Goal: Information Seeking & Learning: Check status

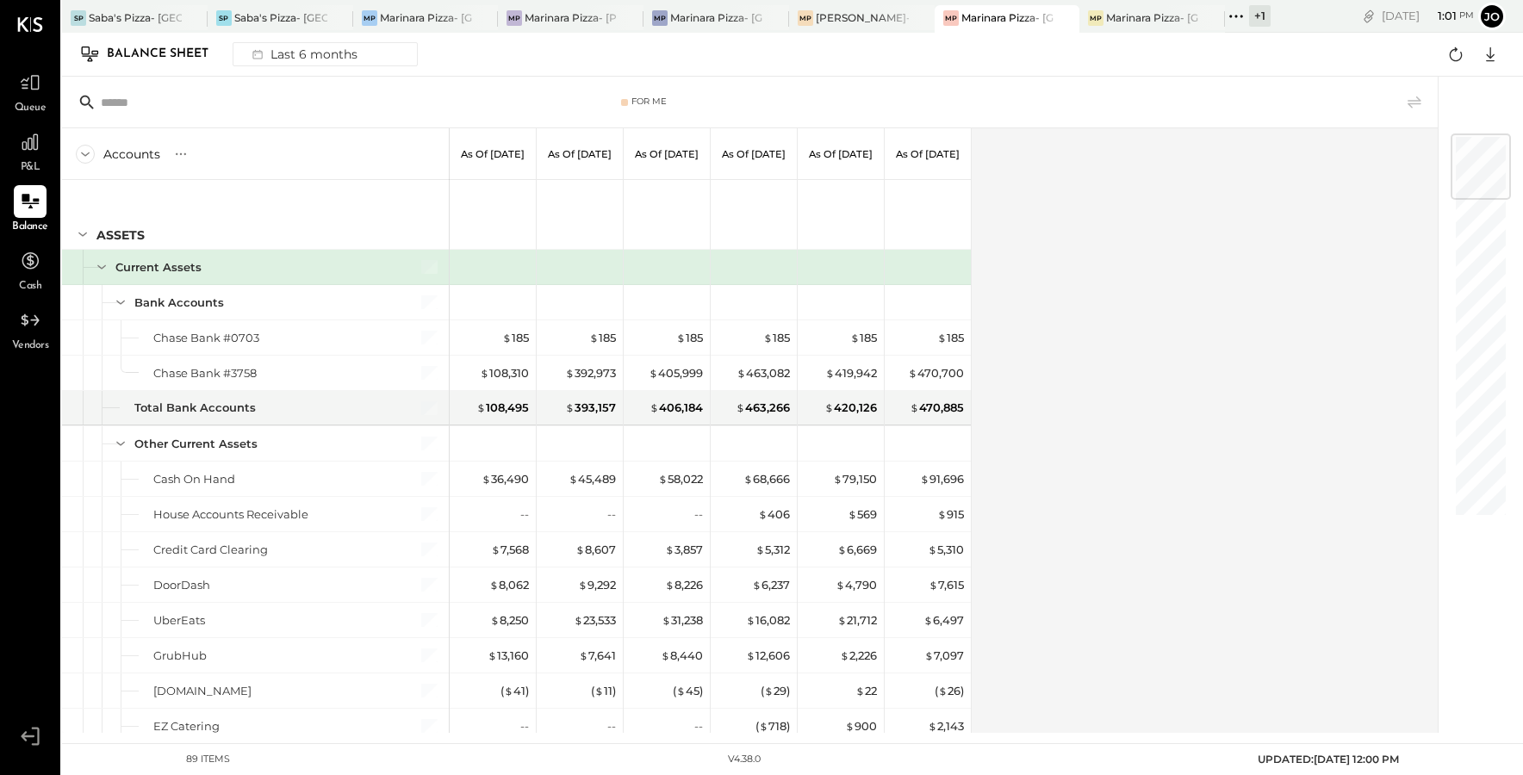
click at [1480, 154] on div at bounding box center [1481, 167] width 60 height 66
click at [1474, 164] on div at bounding box center [1481, 167] width 60 height 66
click at [1151, 305] on div "Accounts S GL As of [DATE] As of [DATE] As of [DATE] As of [DATE] As of [DATE] …" at bounding box center [751, 430] width 1378 height 605
click at [1487, 59] on icon at bounding box center [1490, 54] width 22 height 22
click at [1417, 124] on div "Google Sheets" at bounding box center [1437, 119] width 138 height 36
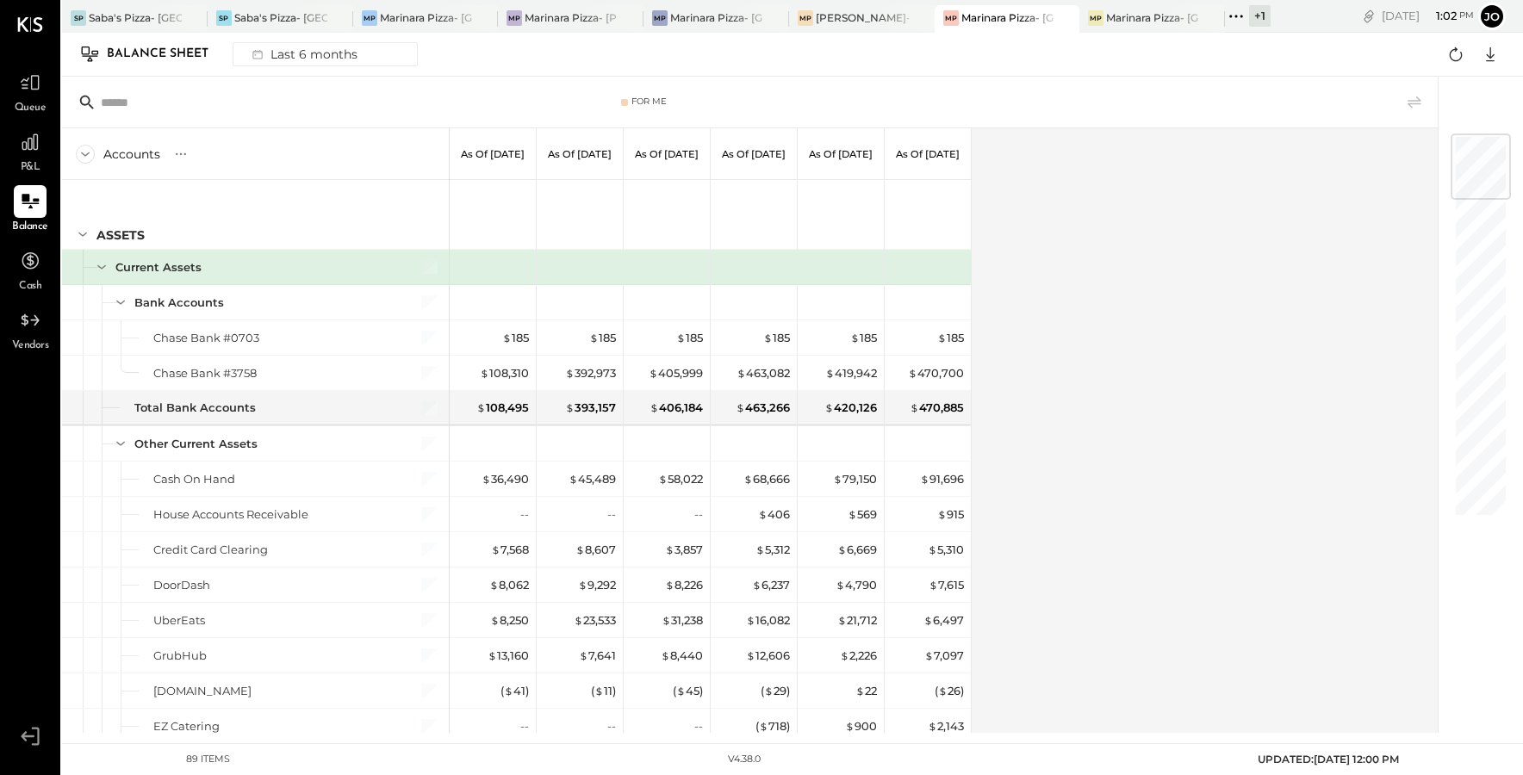
click at [1232, 440] on div "Accounts S GL As of [DATE] As of [DATE] As of [DATE] As of [DATE] As of [DATE] …" at bounding box center [751, 430] width 1378 height 605
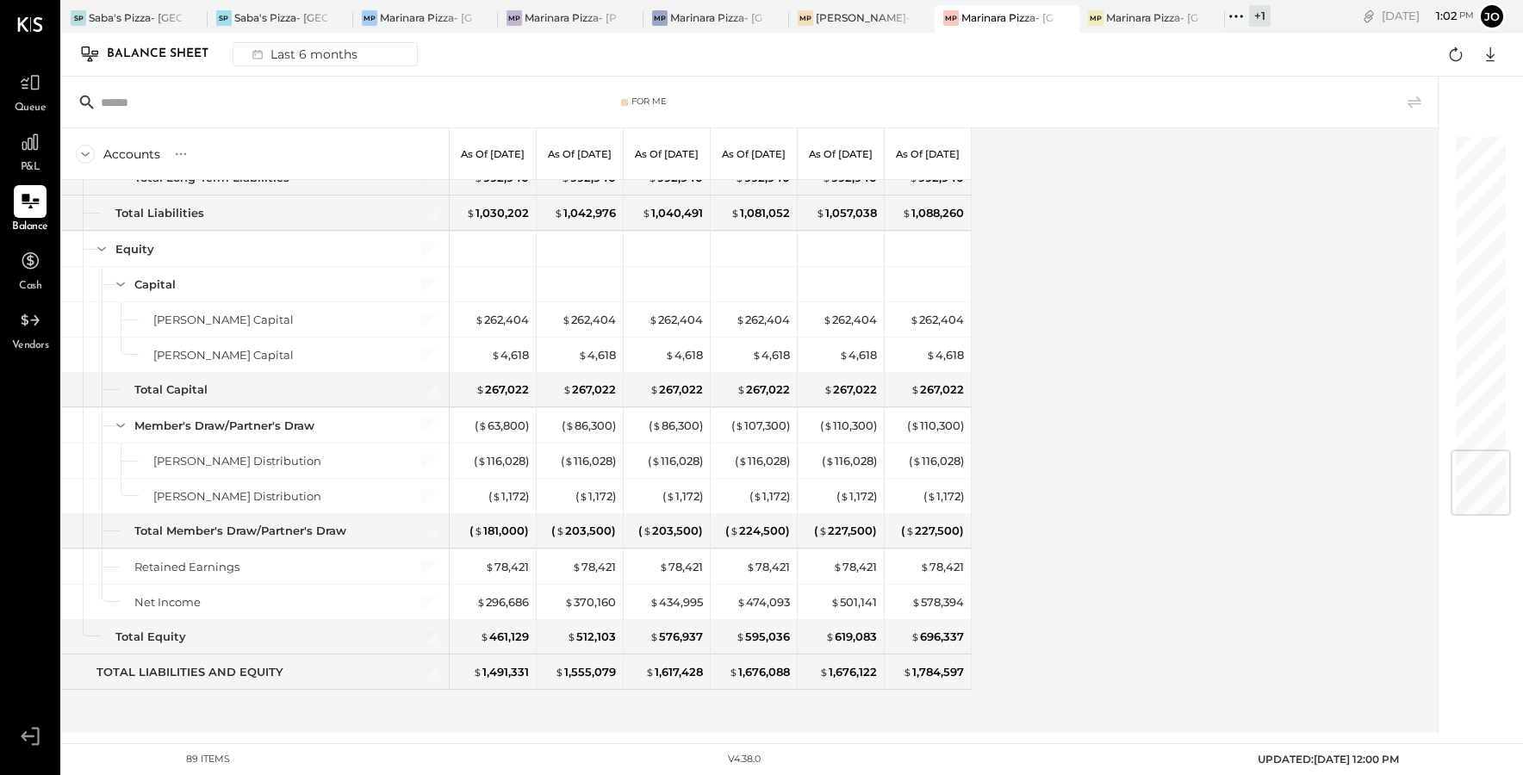
click at [1471, 483] on div at bounding box center [1481, 483] width 60 height 66
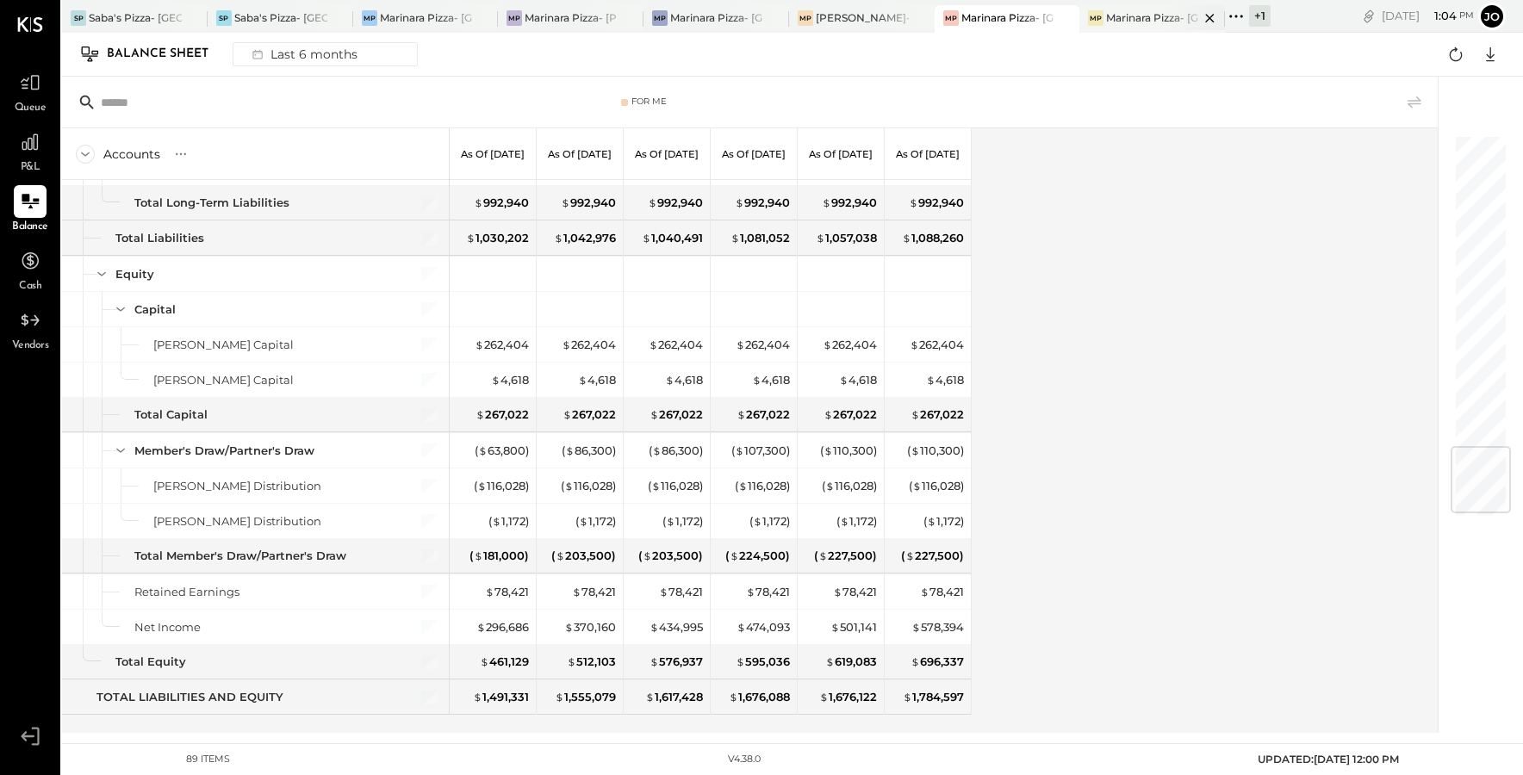
click at [1128, 20] on div "Marinara Pizza- [GEOGRAPHIC_DATA]" at bounding box center [1152, 17] width 93 height 15
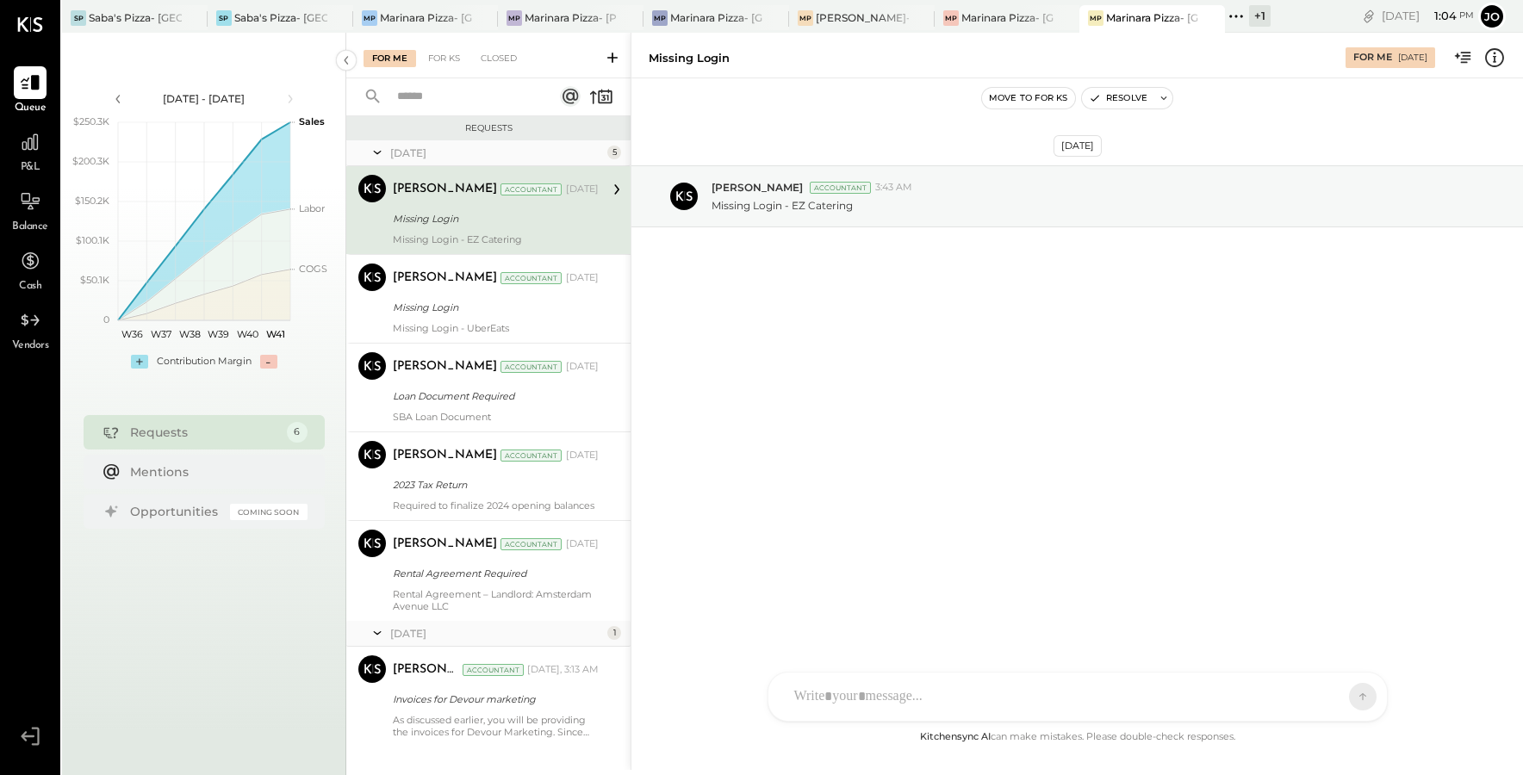
click at [25, 220] on span "Balance" at bounding box center [30, 228] width 36 height 16
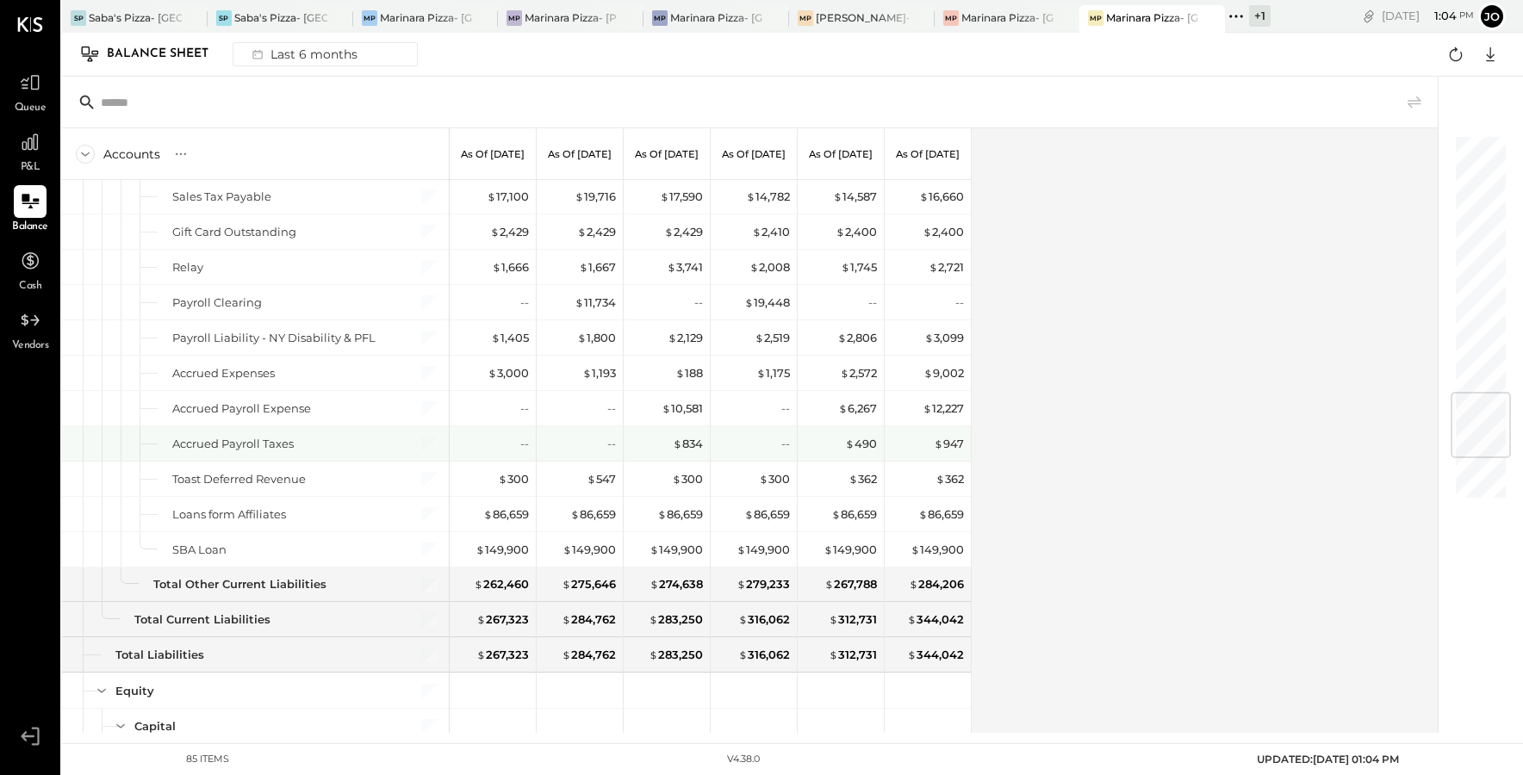
scroll to position [2240, 0]
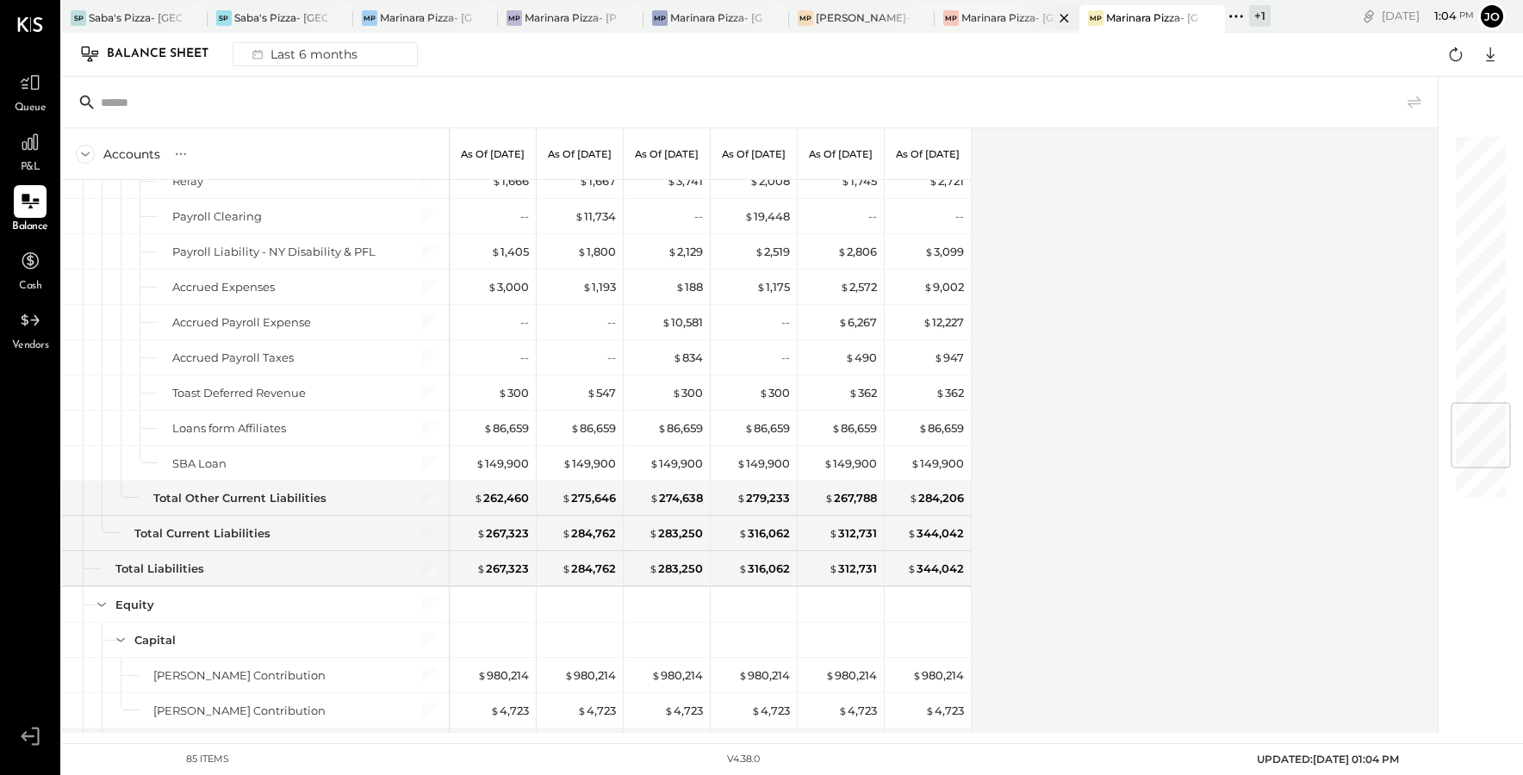
click at [996, 17] on div "Marinara Pizza- [GEOGRAPHIC_DATA]." at bounding box center [1007, 17] width 93 height 15
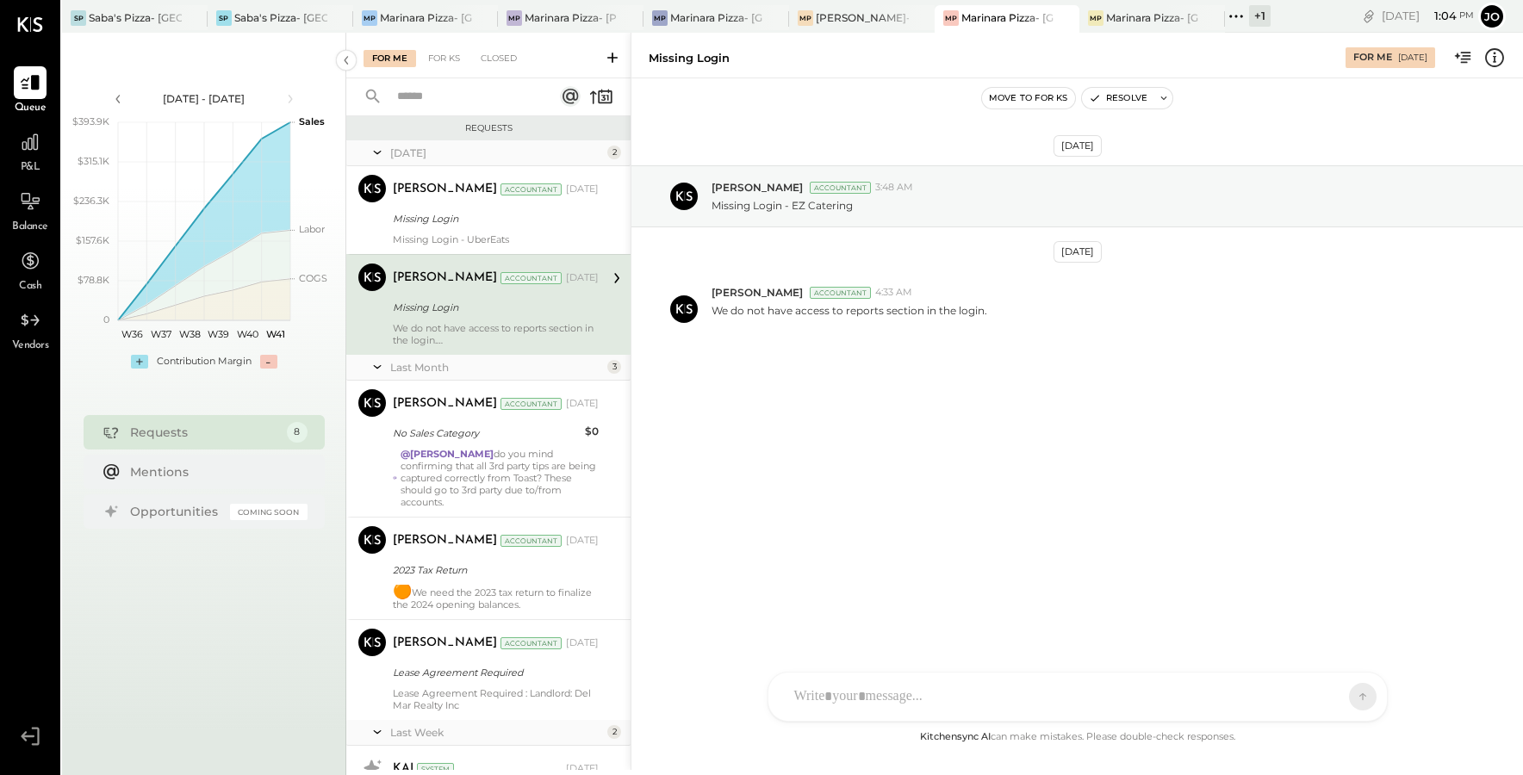
click at [43, 161] on div "P&L" at bounding box center [30, 151] width 33 height 50
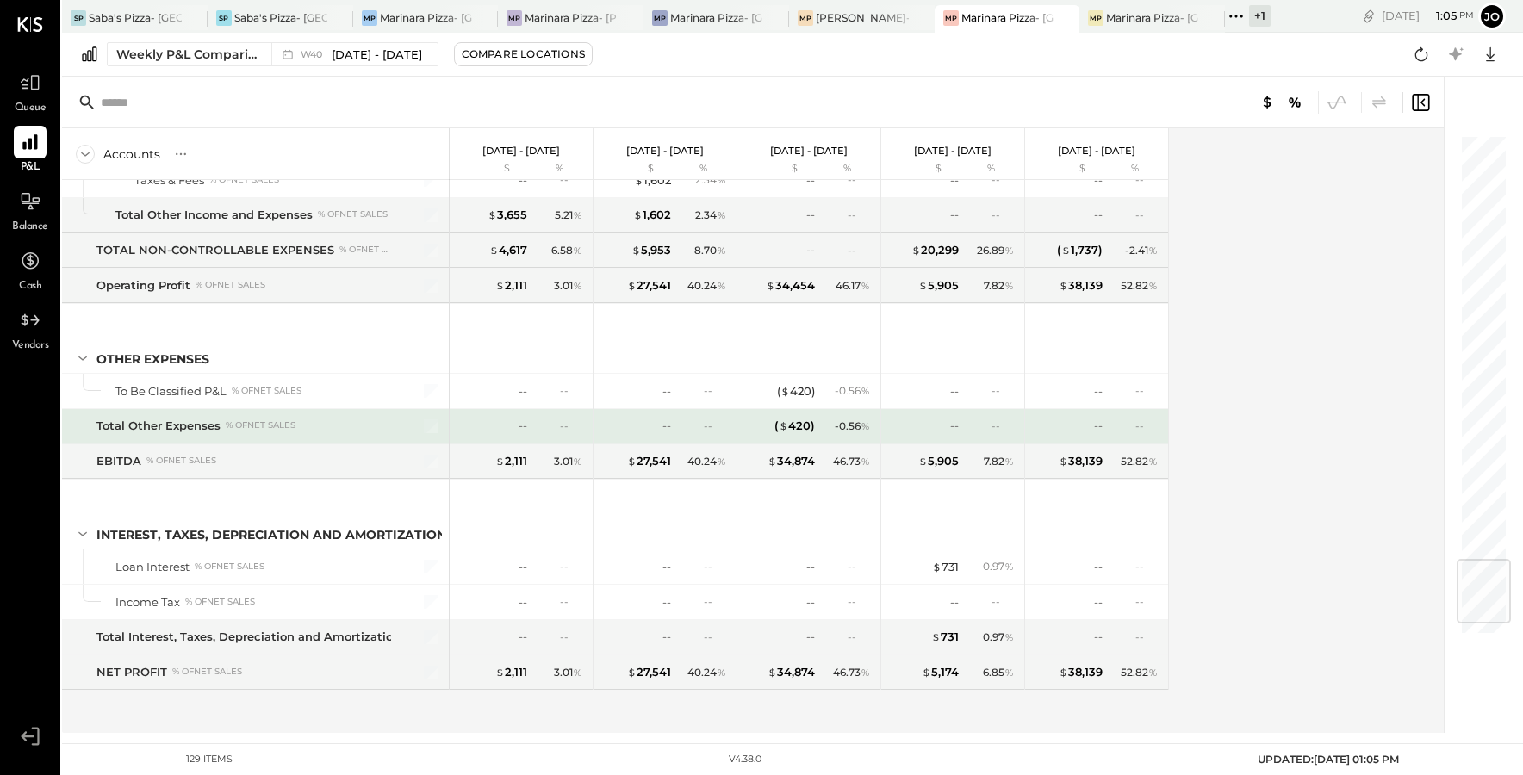
scroll to position [3634, 0]
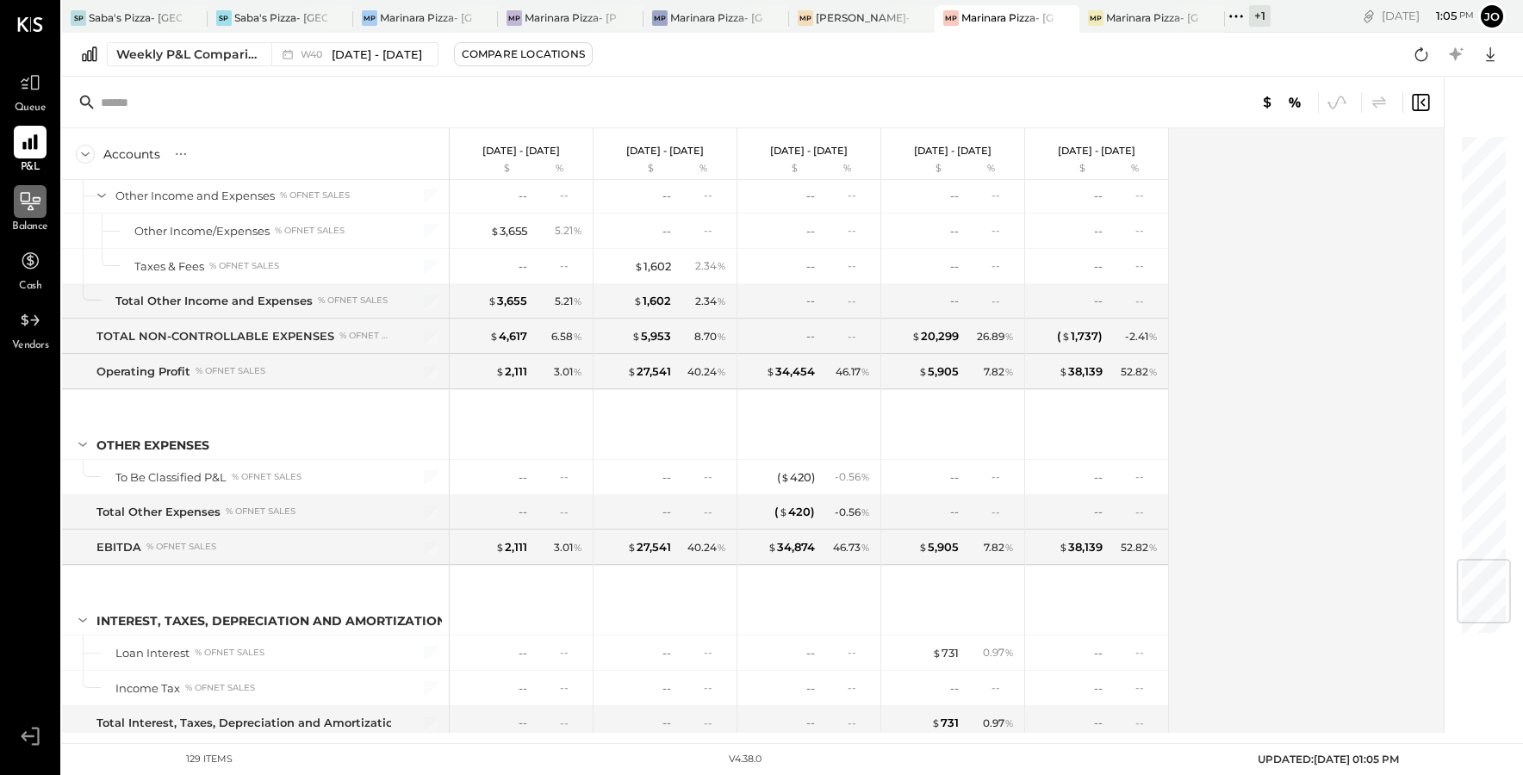
click at [37, 216] on div at bounding box center [30, 201] width 33 height 33
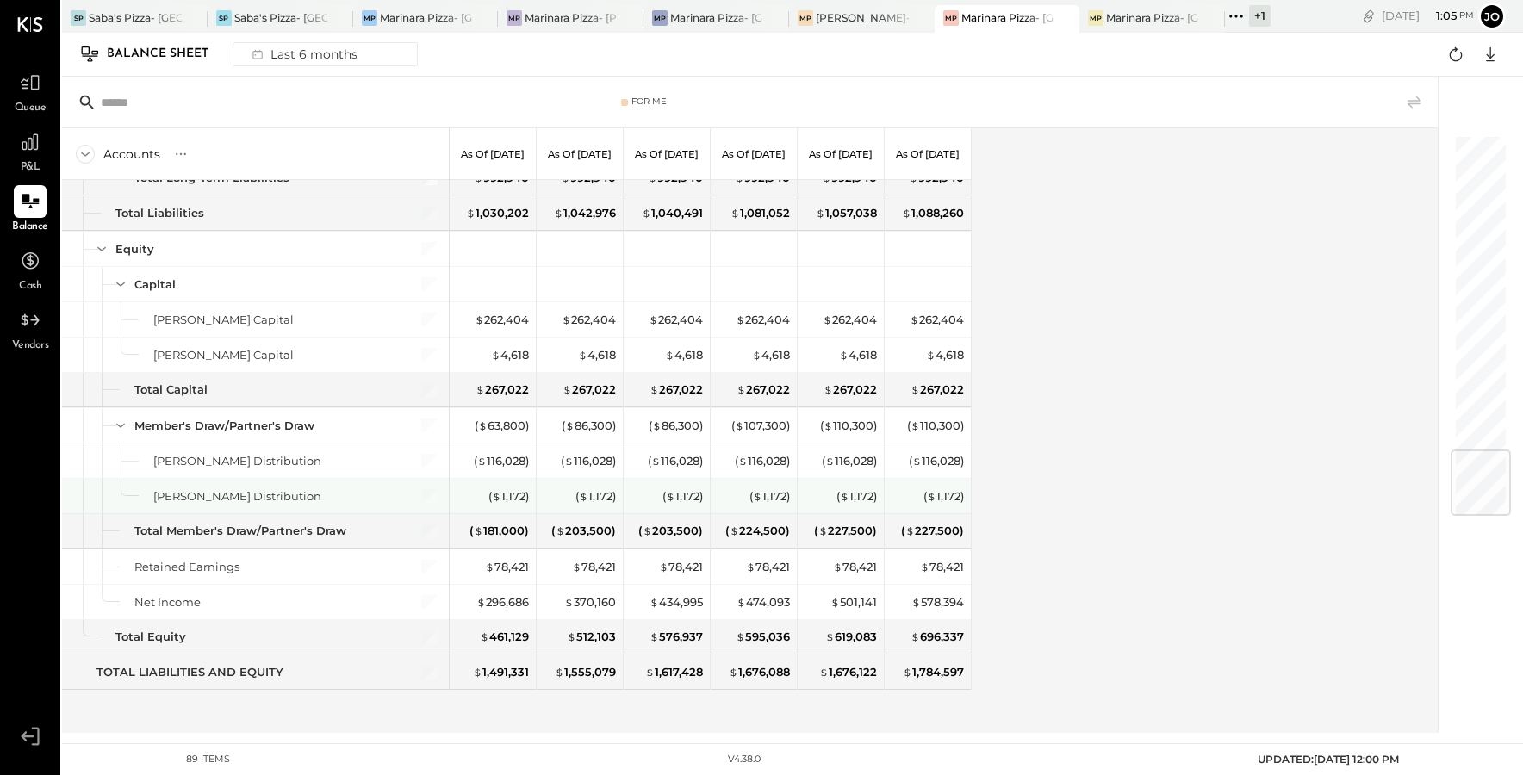
scroll to position [2545, 0]
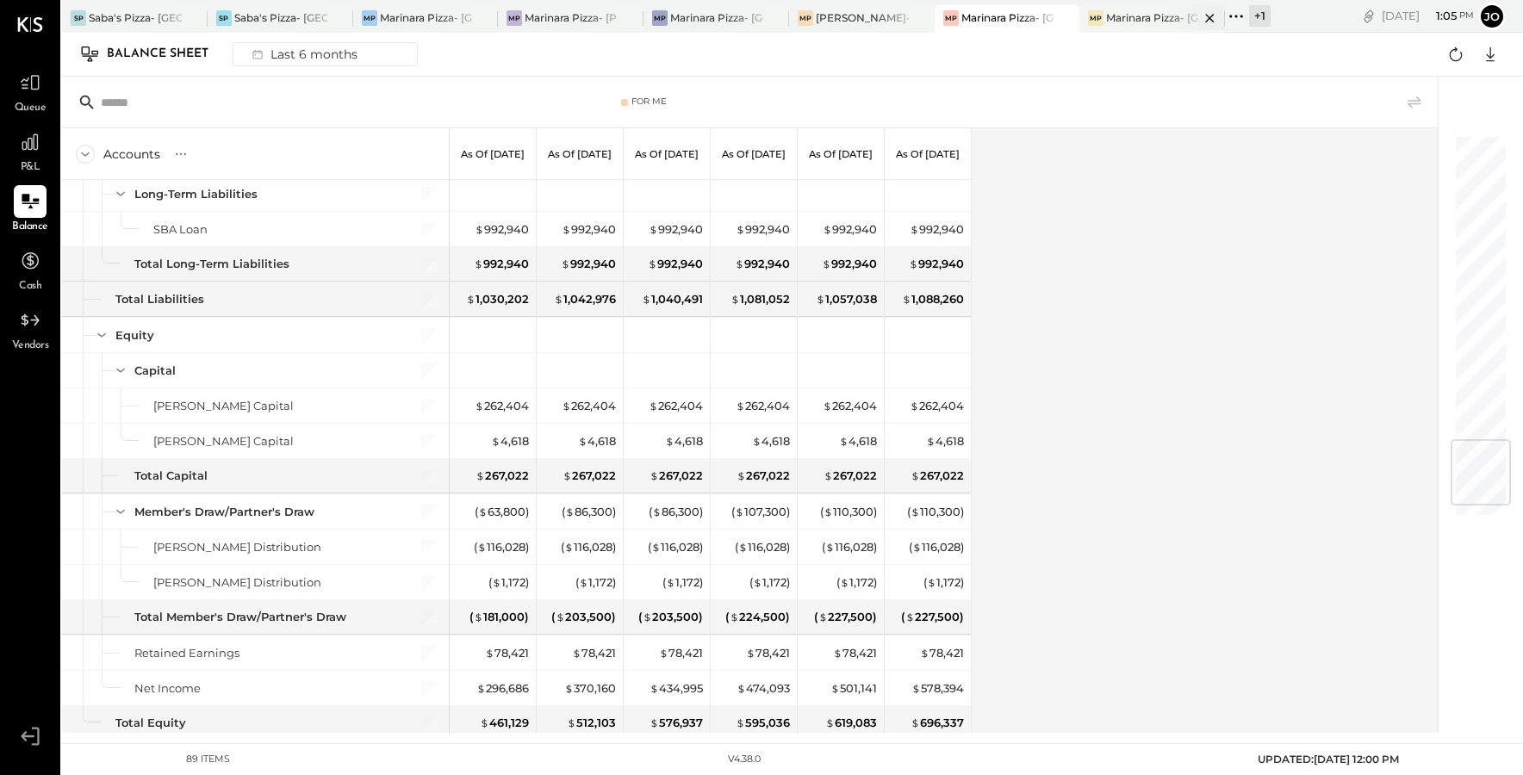
click at [1165, 24] on div at bounding box center [1195, 17] width 60 height 25
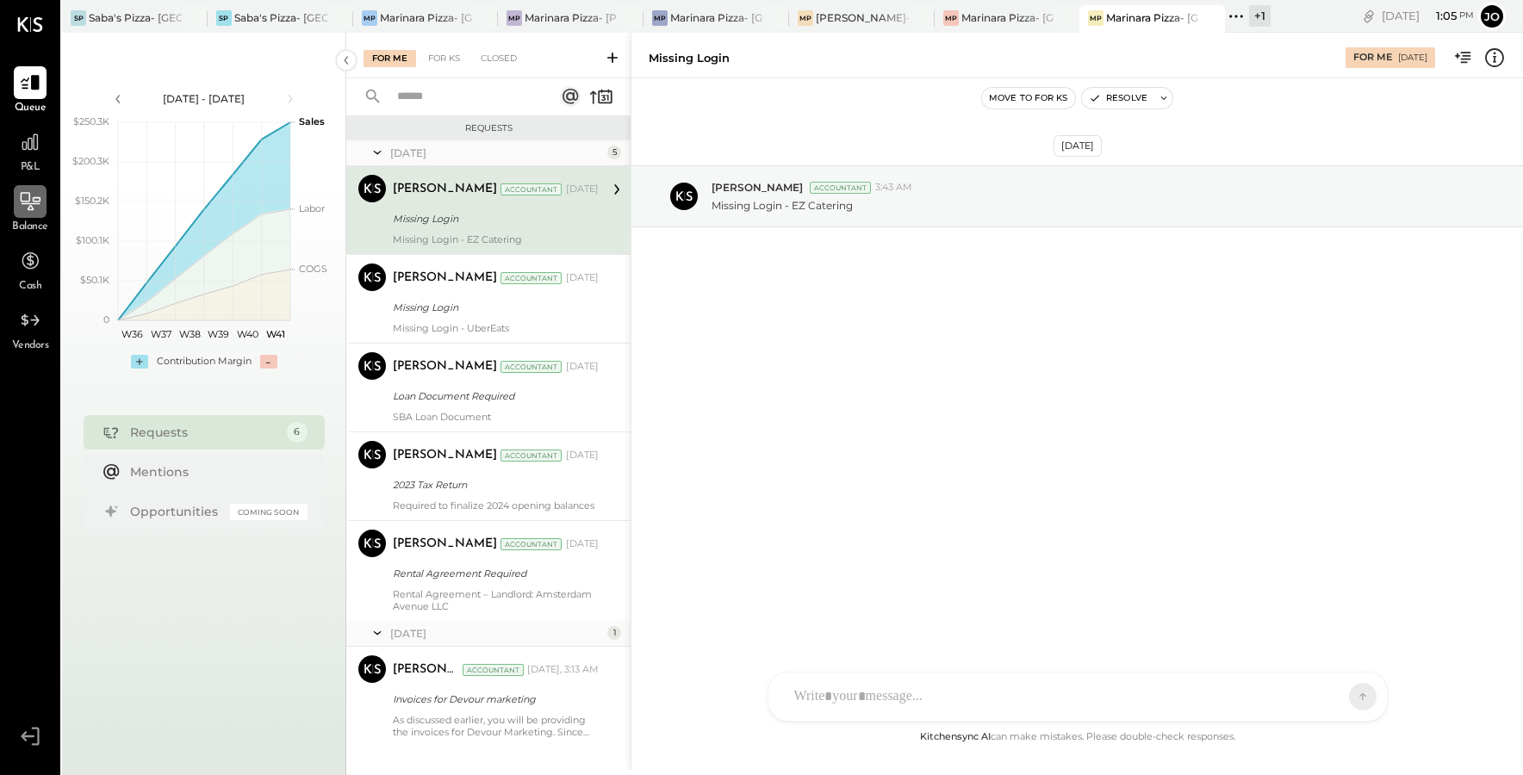
click at [23, 205] on icon at bounding box center [30, 201] width 22 height 22
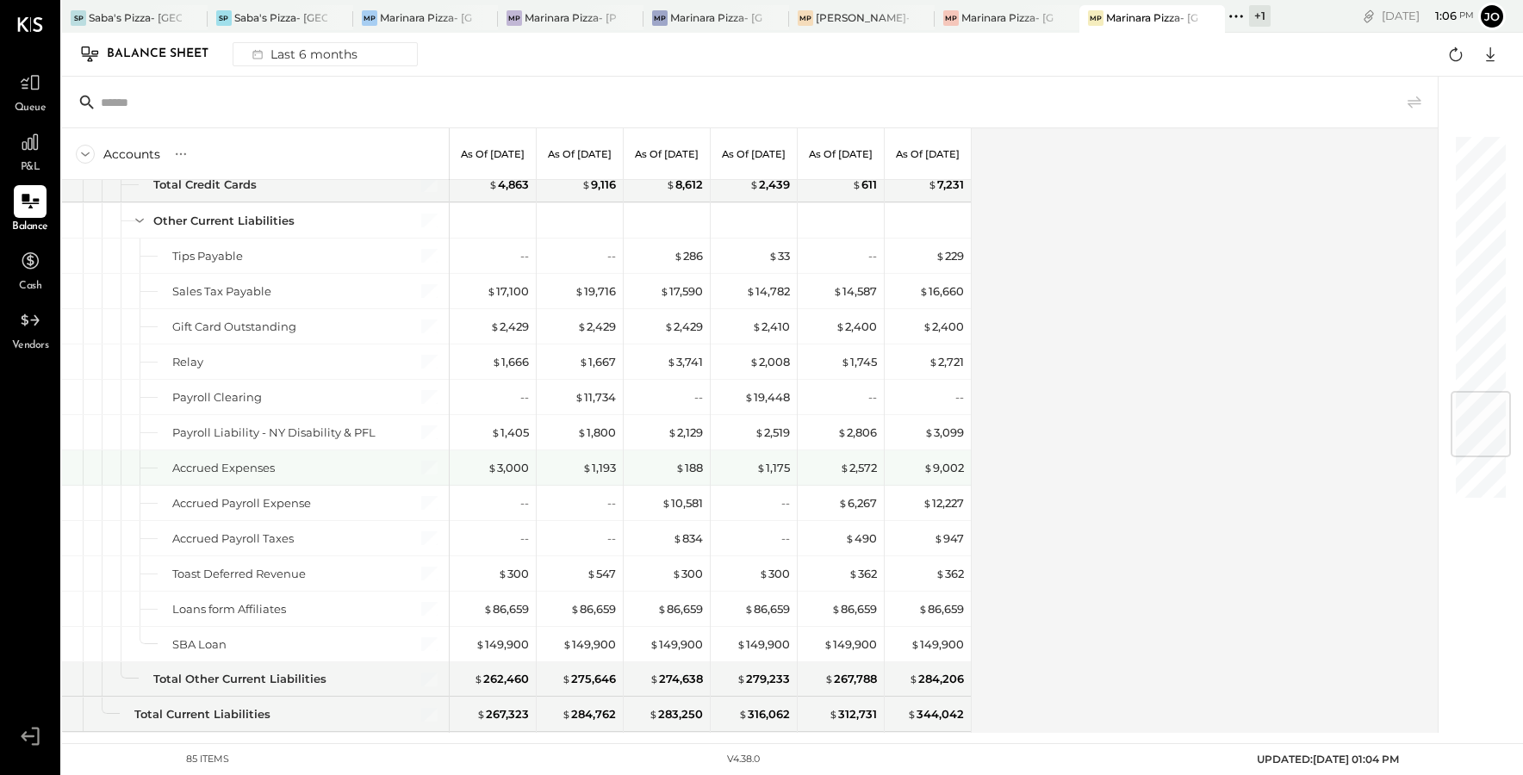
scroll to position [2145, 0]
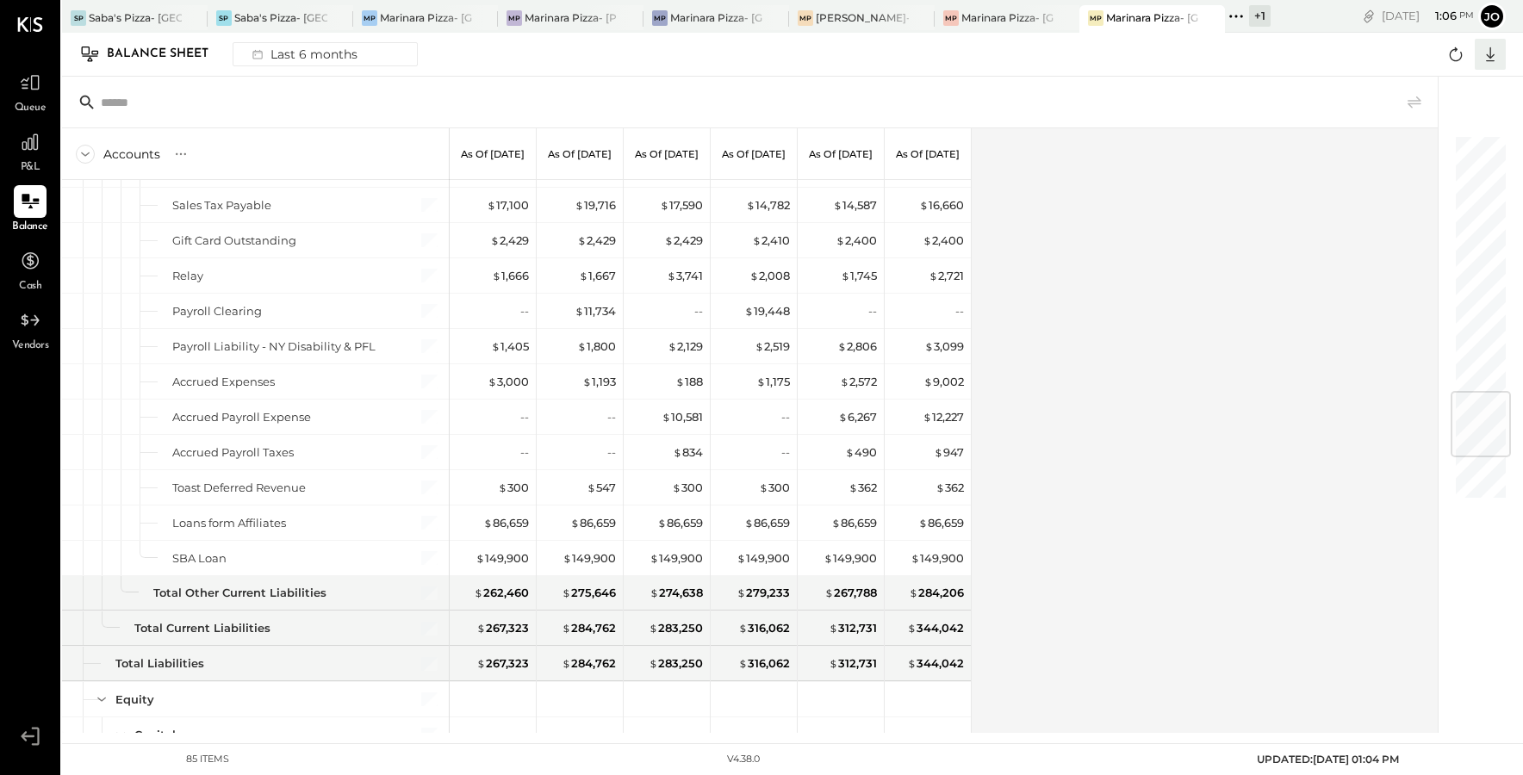
click at [1489, 53] on icon at bounding box center [1490, 54] width 22 height 22
click at [1457, 121] on div "Google Sheets" at bounding box center [1437, 119] width 138 height 36
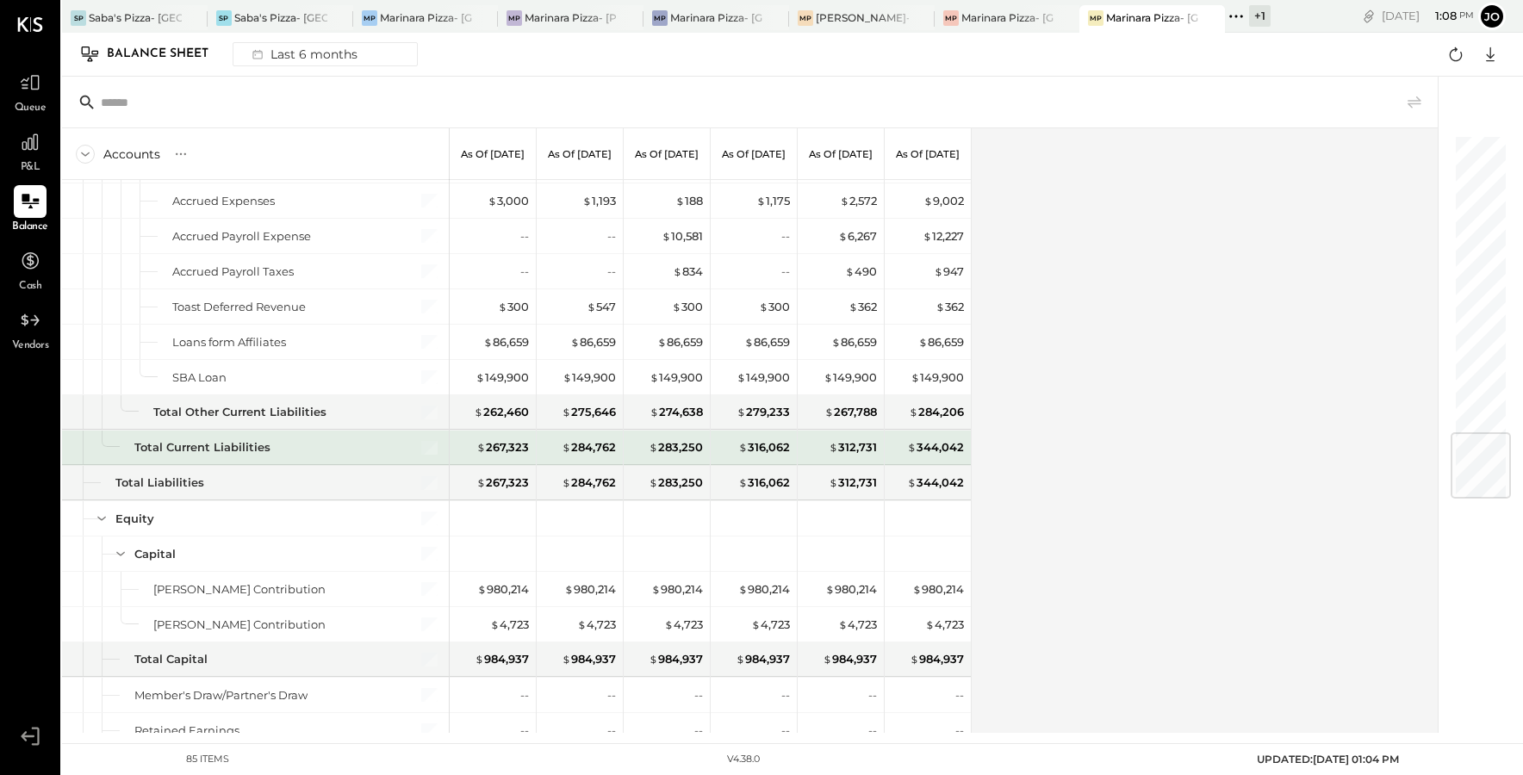
scroll to position [2489, 0]
